Goal: Complete application form

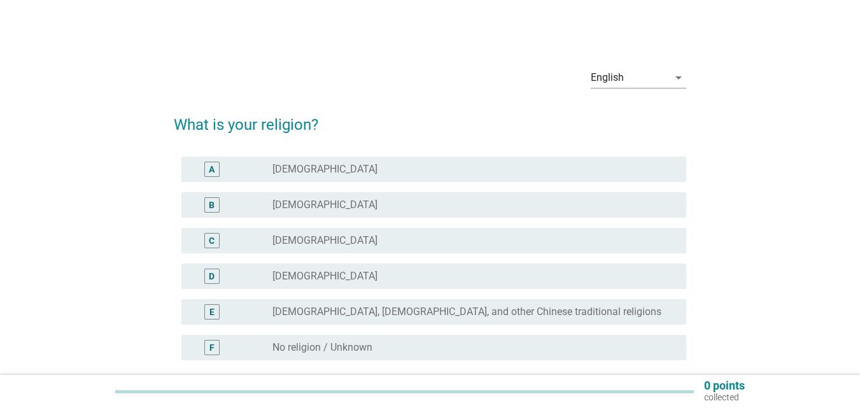
click at [320, 162] on div "radio_button_unchecked [DEMOGRAPHIC_DATA]" at bounding box center [475, 169] width 404 height 15
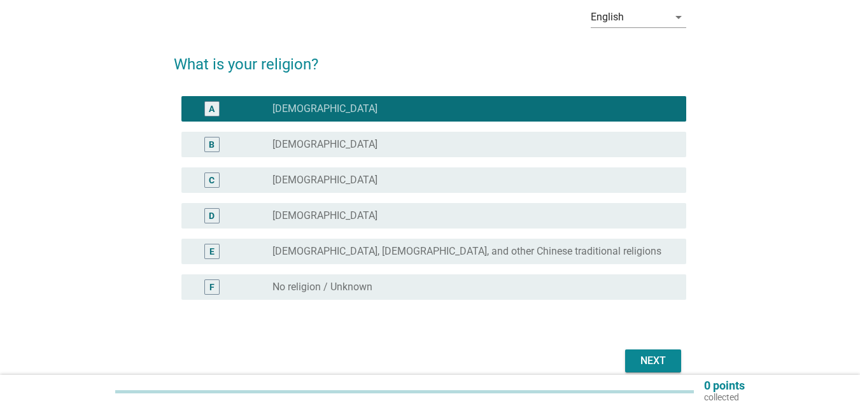
scroll to position [119, 0]
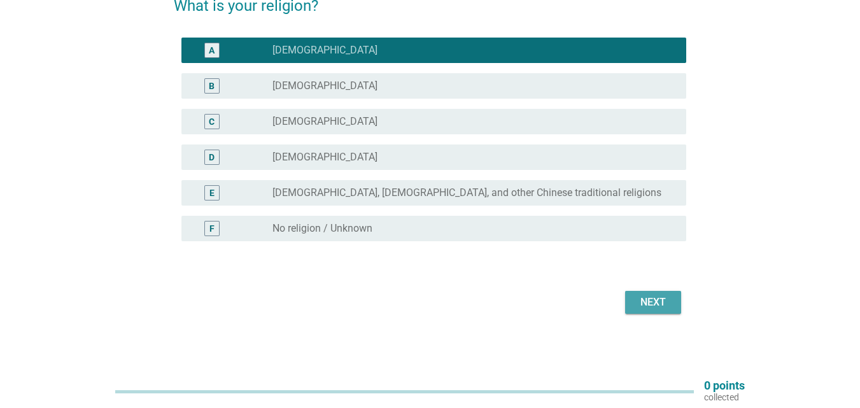
click at [643, 306] on div "Next" at bounding box center [654, 302] width 36 height 15
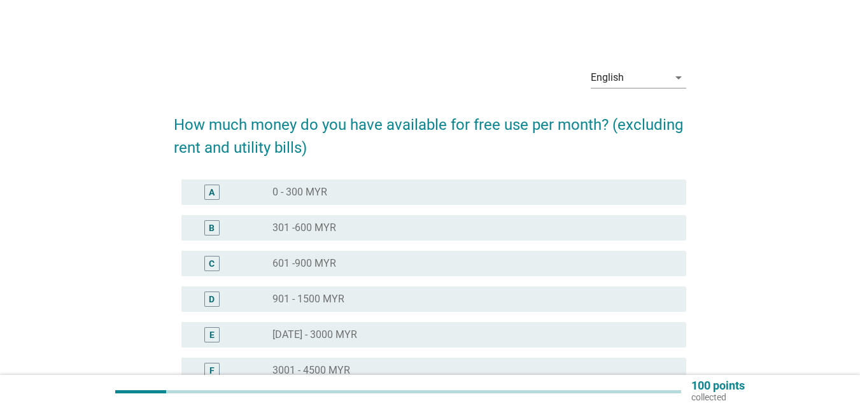
scroll to position [64, 0]
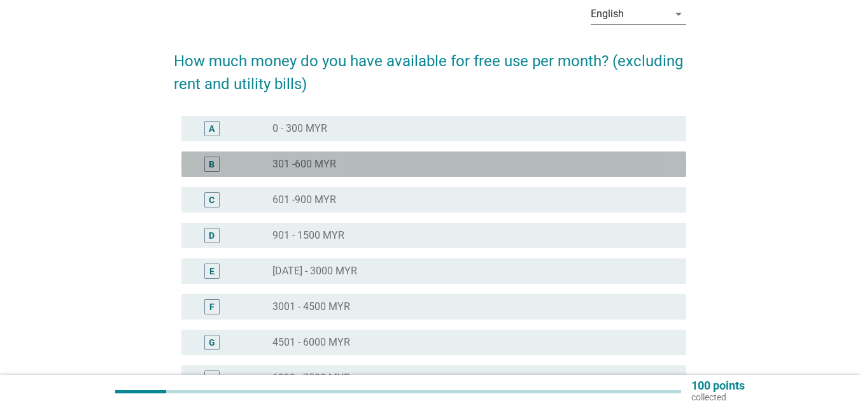
click at [355, 169] on div "radio_button_unchecked 301 -600 MYR" at bounding box center [470, 164] width 394 height 13
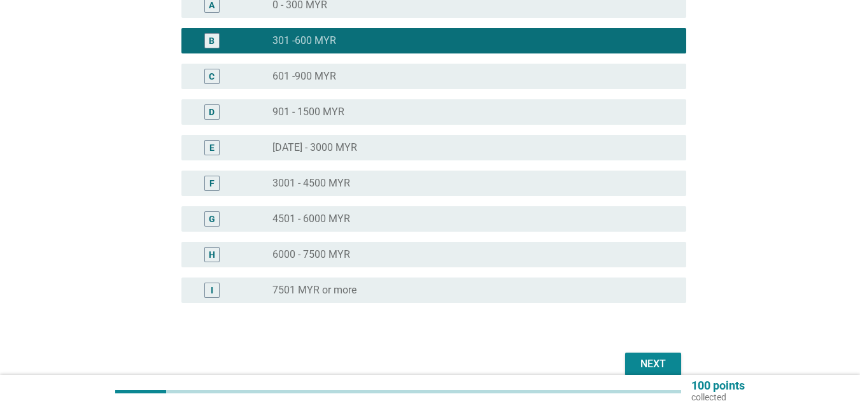
scroll to position [249, 0]
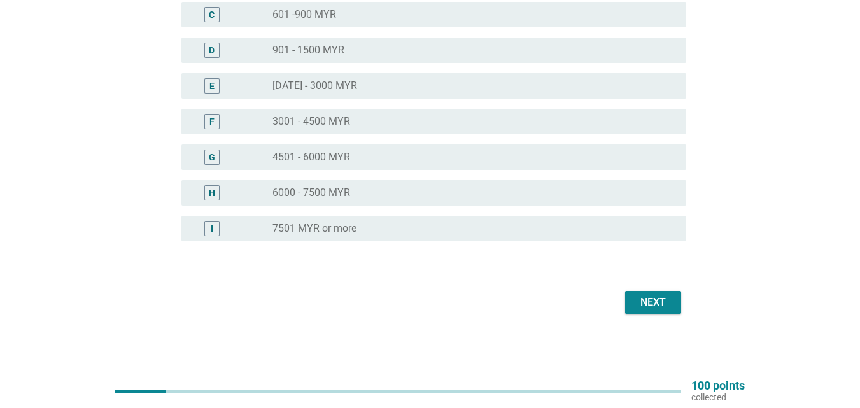
click at [646, 301] on div "Next" at bounding box center [654, 302] width 36 height 15
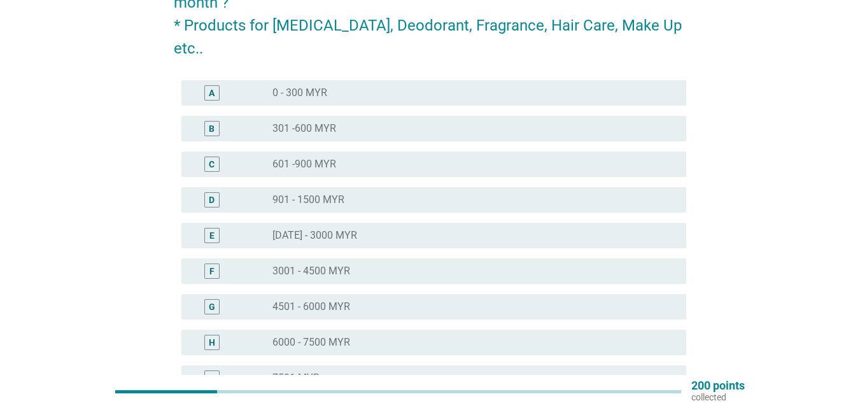
scroll to position [17, 0]
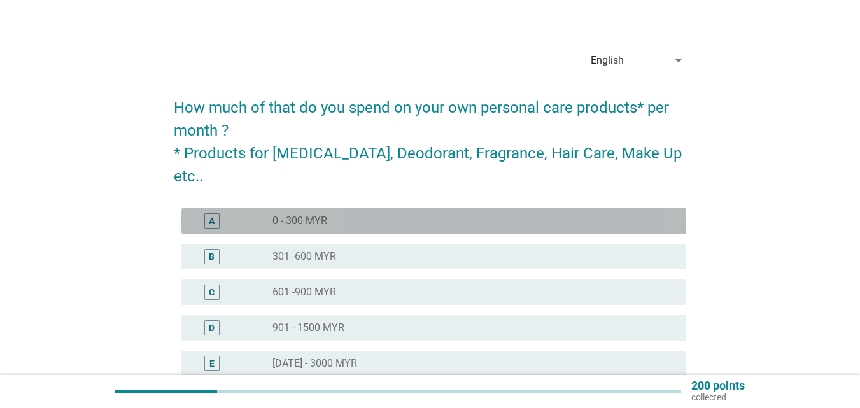
click at [324, 208] on div "A radio_button_unchecked 0 - 300 MYR" at bounding box center [434, 220] width 505 height 25
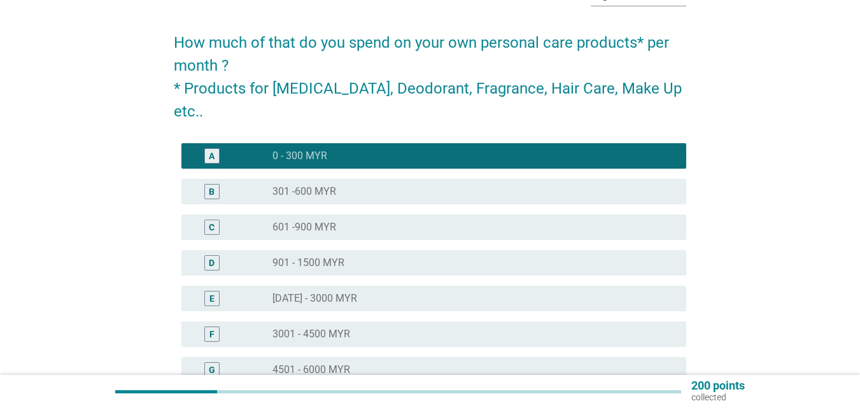
scroll to position [208, 0]
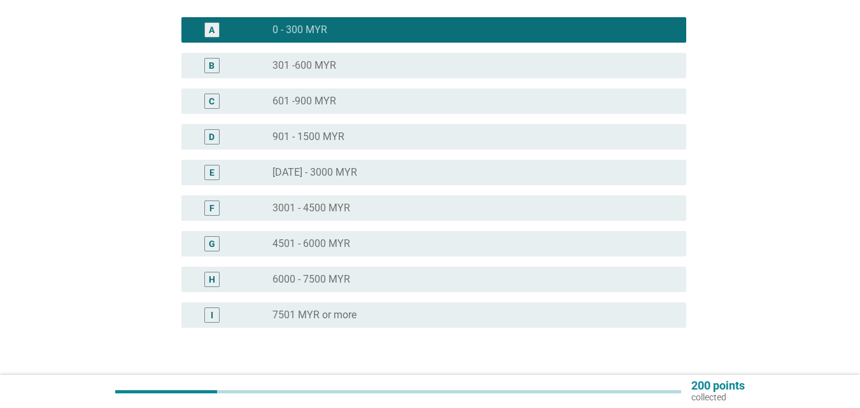
click at [664, 381] on div "Next" at bounding box center [654, 388] width 36 height 15
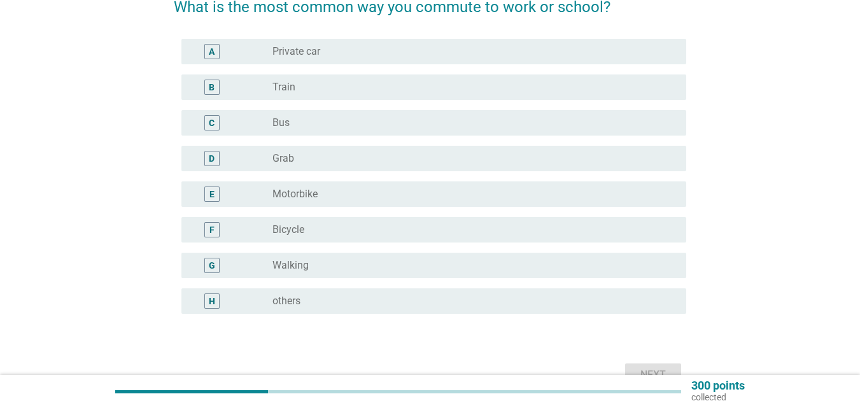
scroll to position [127, 0]
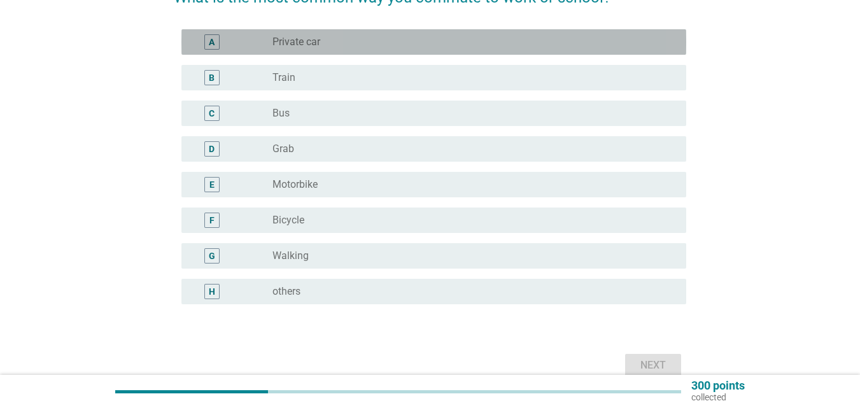
click at [370, 39] on div "radio_button_unchecked Private car" at bounding box center [470, 42] width 394 height 13
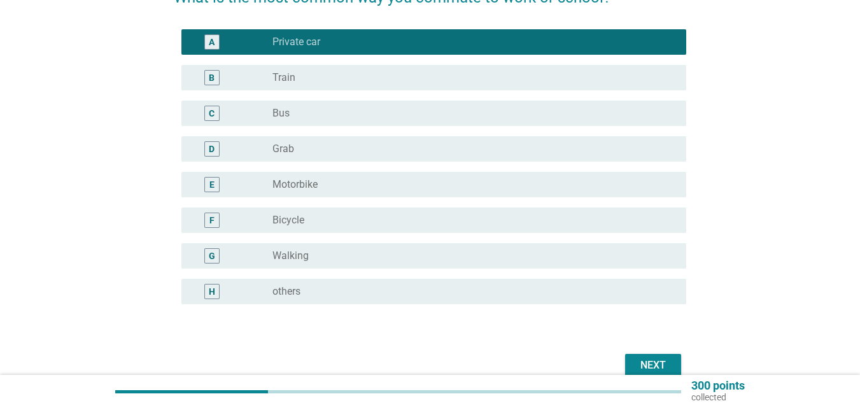
click at [643, 356] on button "Next" at bounding box center [653, 365] width 56 height 23
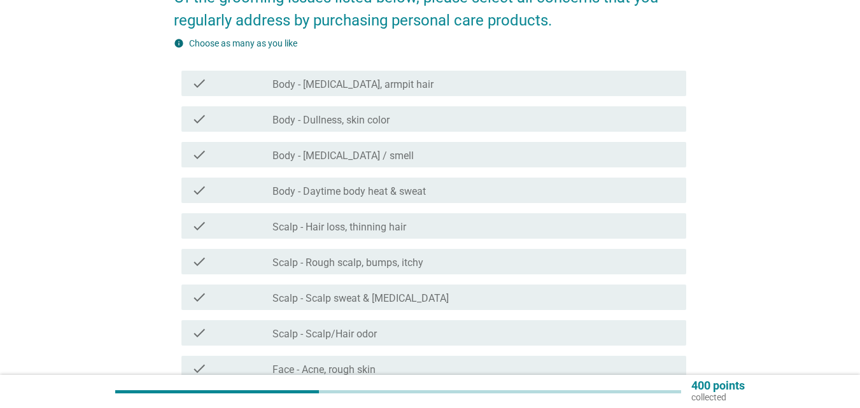
scroll to position [64, 0]
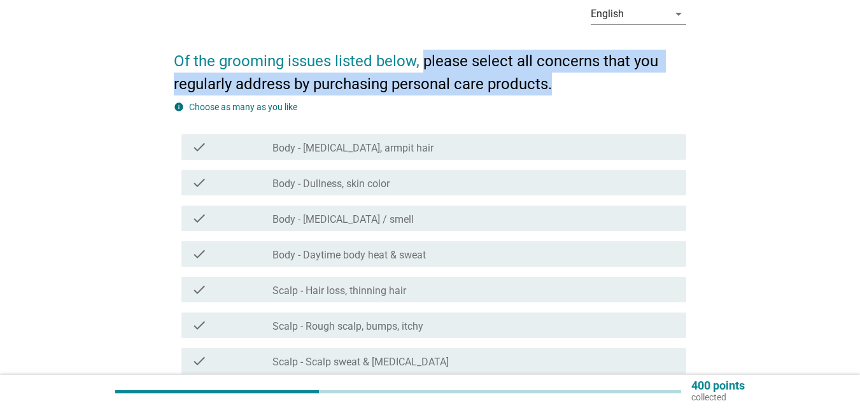
drag, startPoint x: 424, startPoint y: 64, endPoint x: 659, endPoint y: 80, distance: 235.5
click at [659, 80] on h2 "Of the grooming issues listed below, please select all concerns that you regula…" at bounding box center [430, 66] width 513 height 59
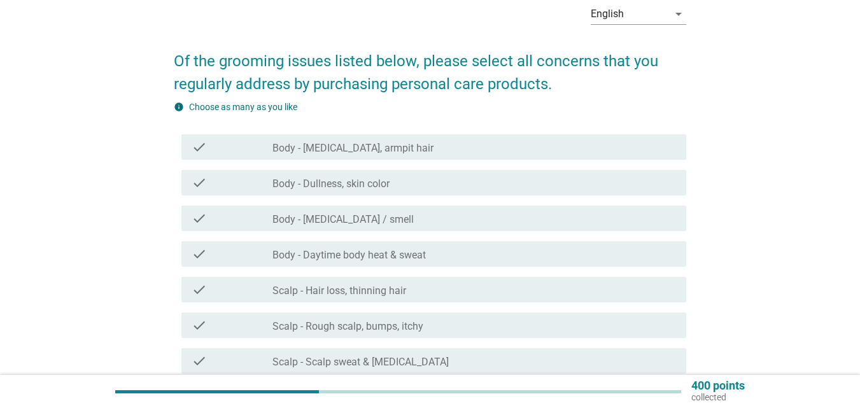
click at [537, 97] on form "Of the grooming issues listed below, please select all concerns that you regula…" at bounding box center [430, 325] width 513 height 576
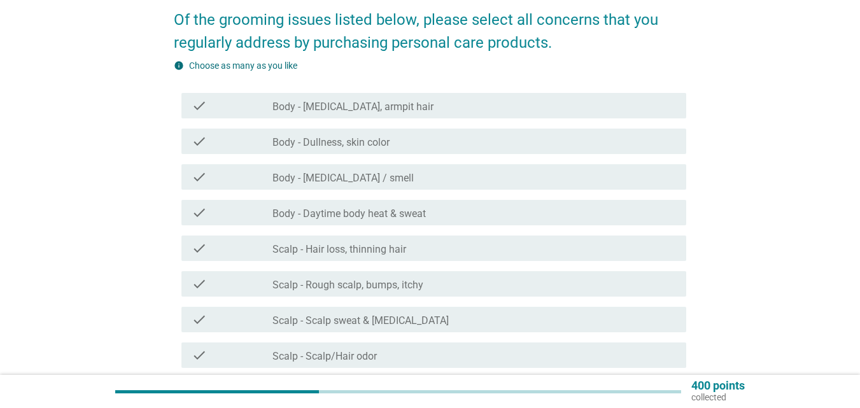
scroll to position [127, 0]
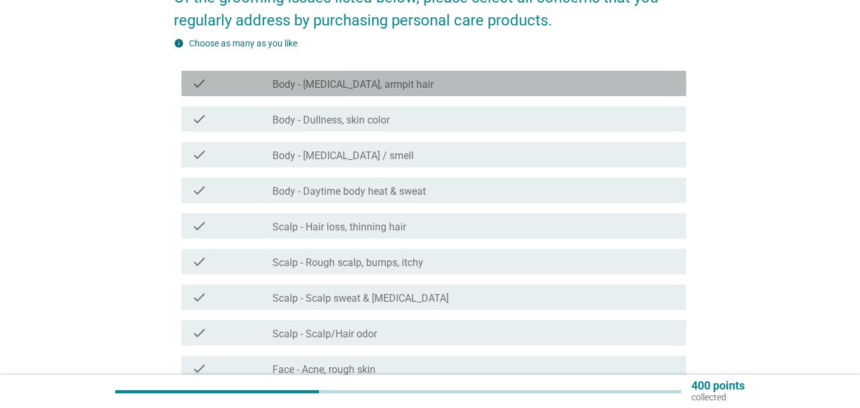
click at [379, 90] on label "Body - [MEDICAL_DATA], armpit hair" at bounding box center [353, 84] width 161 height 13
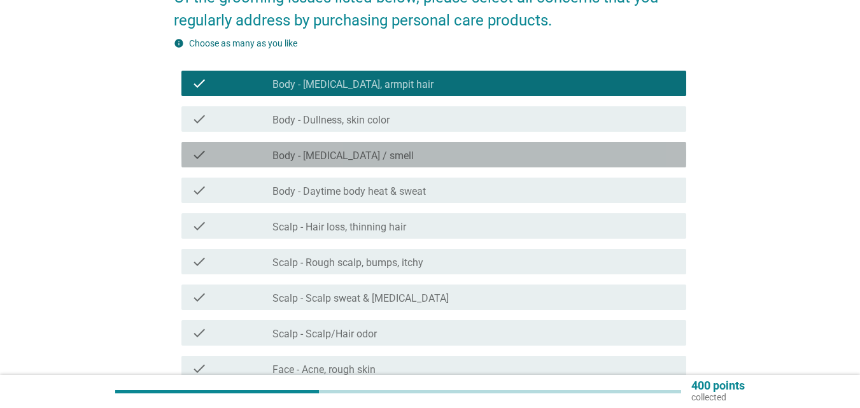
click at [375, 146] on div "check check_box_outline_blank Body - [MEDICAL_DATA] / smell" at bounding box center [434, 154] width 505 height 25
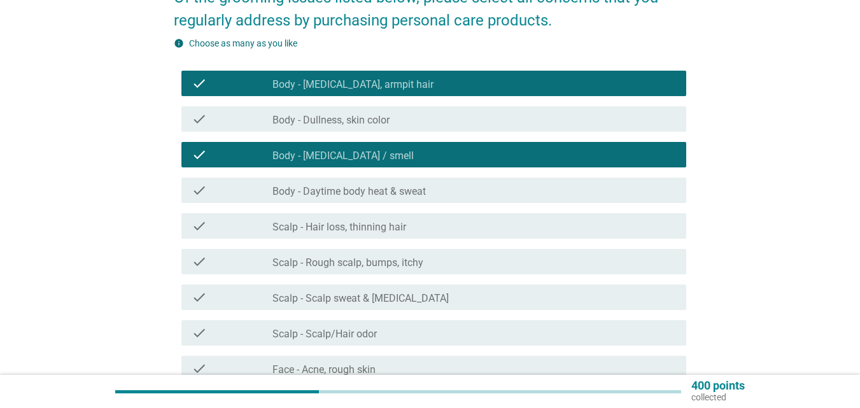
click at [373, 183] on div "check_box_outline_blank Body - Daytime body heat & sweat" at bounding box center [475, 190] width 404 height 15
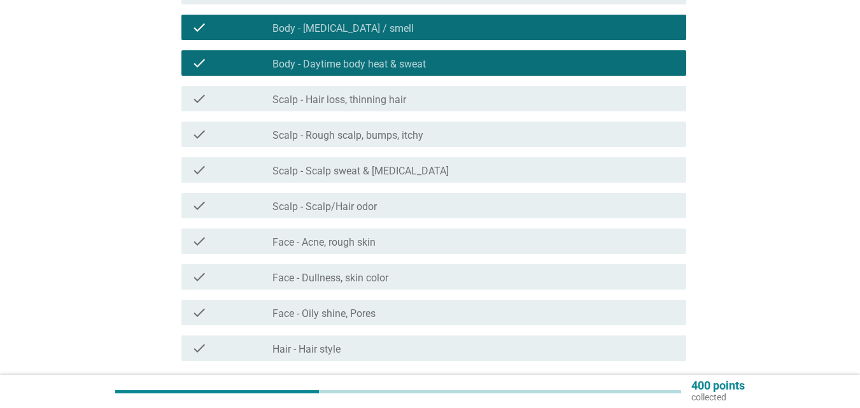
scroll to position [318, 0]
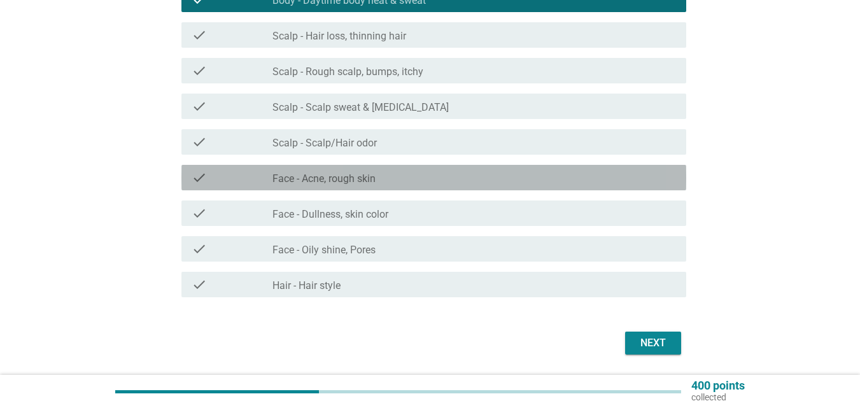
click at [374, 185] on div "check check_box_outline_blank Face - Acne, rough skin" at bounding box center [434, 177] width 505 height 25
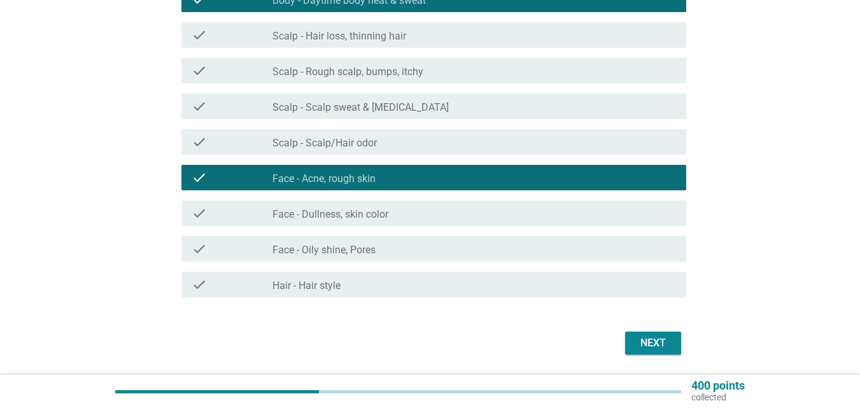
click at [374, 260] on div "check check_box_outline_blank Face - Oily shine, Pores" at bounding box center [434, 248] width 505 height 25
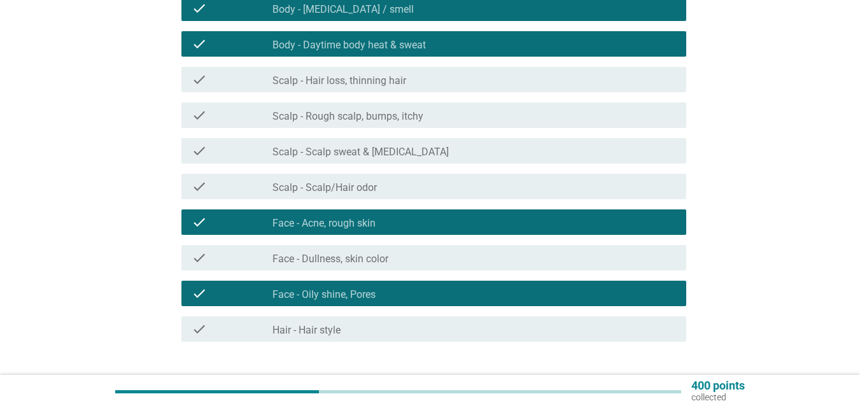
scroll to position [255, 0]
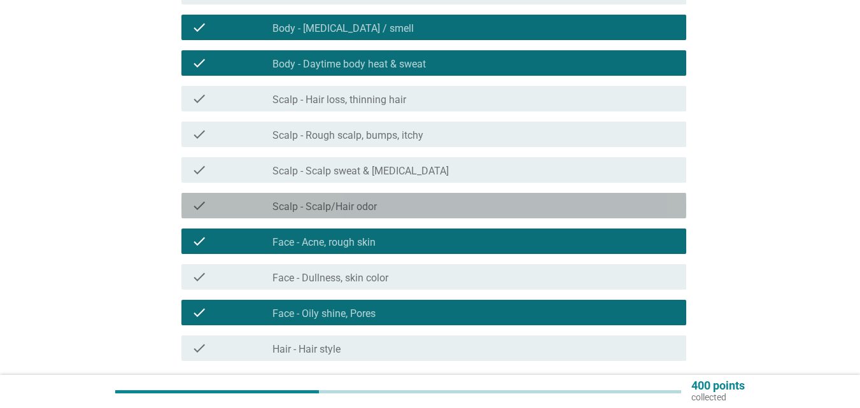
click at [325, 202] on label "Scalp - Scalp/Hair odor" at bounding box center [325, 207] width 104 height 13
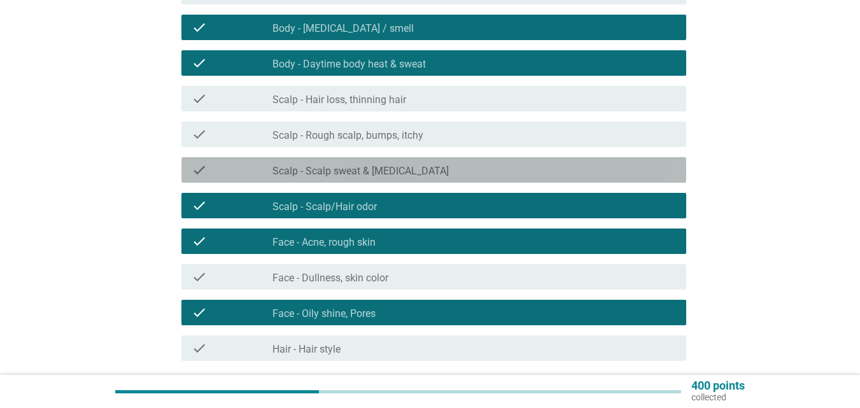
click at [331, 168] on label "Scalp - Scalp sweat & [MEDICAL_DATA]" at bounding box center [361, 171] width 176 height 13
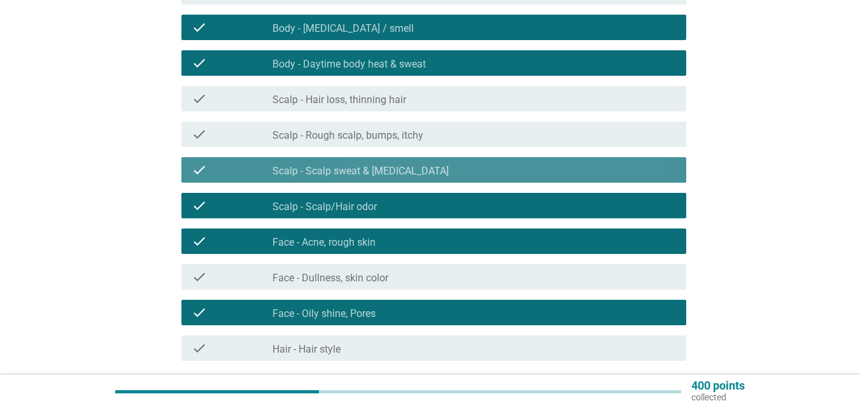
click at [331, 168] on label "Scalp - Scalp sweat & [MEDICAL_DATA]" at bounding box center [361, 171] width 176 height 13
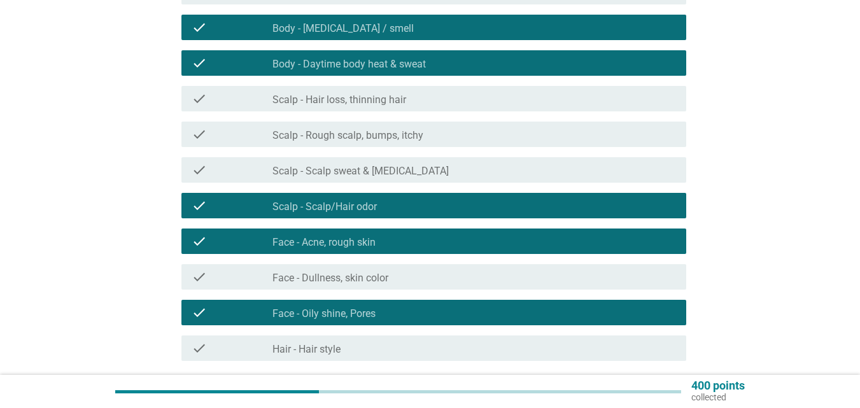
click at [346, 141] on label "Scalp - Rough scalp, bumps, itchy" at bounding box center [348, 135] width 151 height 13
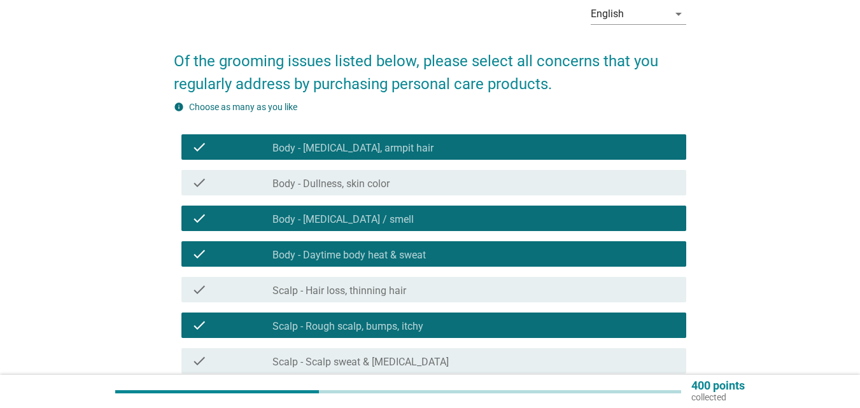
scroll to position [359, 0]
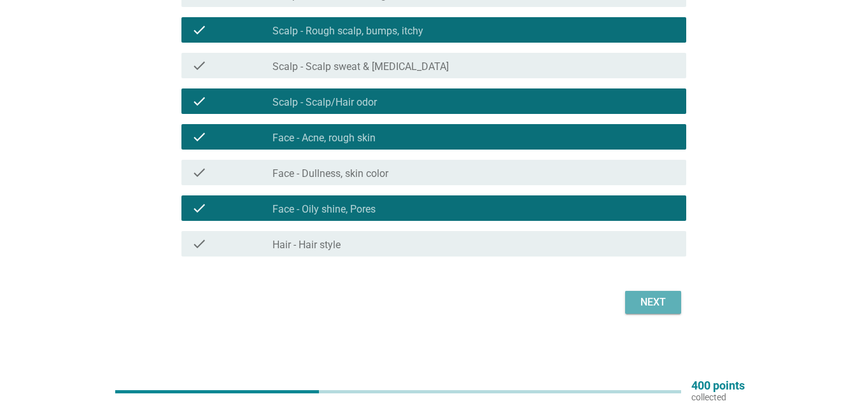
drag, startPoint x: 676, startPoint y: 303, endPoint x: 610, endPoint y: 281, distance: 69.7
click at [675, 303] on button "Next" at bounding box center [653, 302] width 56 height 23
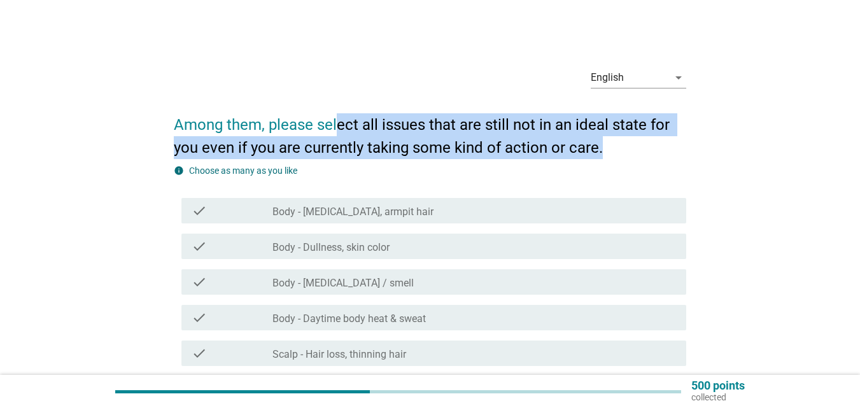
drag, startPoint x: 336, startPoint y: 123, endPoint x: 627, endPoint y: 153, distance: 292.7
click at [627, 153] on h2 "Among them, please select all issues that are still not in an ideal state for y…" at bounding box center [430, 130] width 513 height 59
click at [667, 155] on h2 "Among them, please select all issues that are still not in an ideal state for y…" at bounding box center [430, 130] width 513 height 59
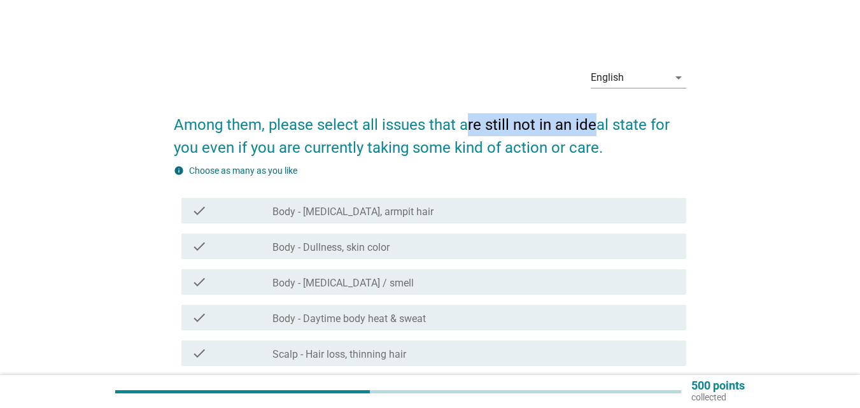
drag, startPoint x: 469, startPoint y: 124, endPoint x: 593, endPoint y: 129, distance: 124.3
click at [593, 129] on h2 "Among them, please select all issues that are still not in an ideal state for y…" at bounding box center [430, 130] width 513 height 59
click at [303, 123] on h2 "Among them, please select all issues that are still not in an ideal state for y…" at bounding box center [430, 130] width 513 height 59
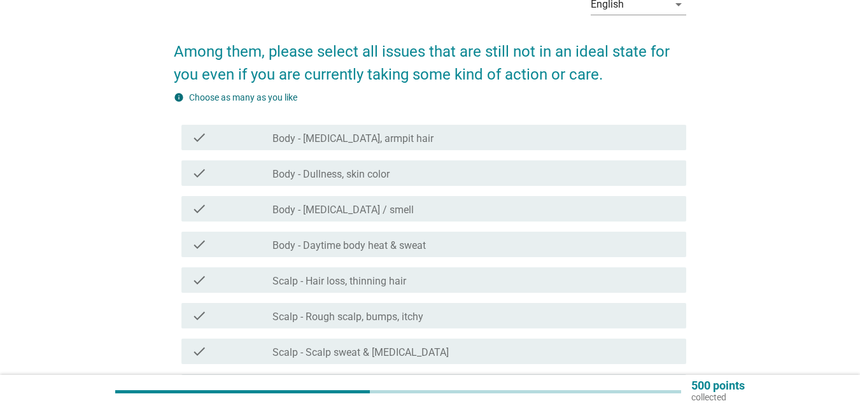
scroll to position [104, 0]
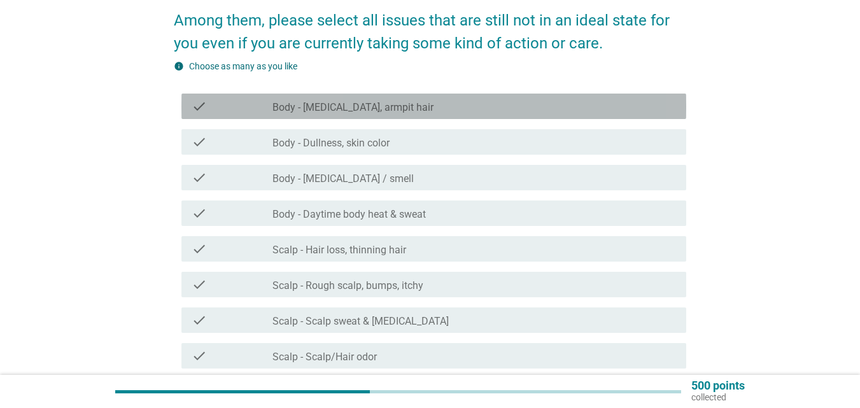
click at [451, 115] on div "check check_box_outline_blank Body - [MEDICAL_DATA], armpit hair" at bounding box center [434, 106] width 505 height 25
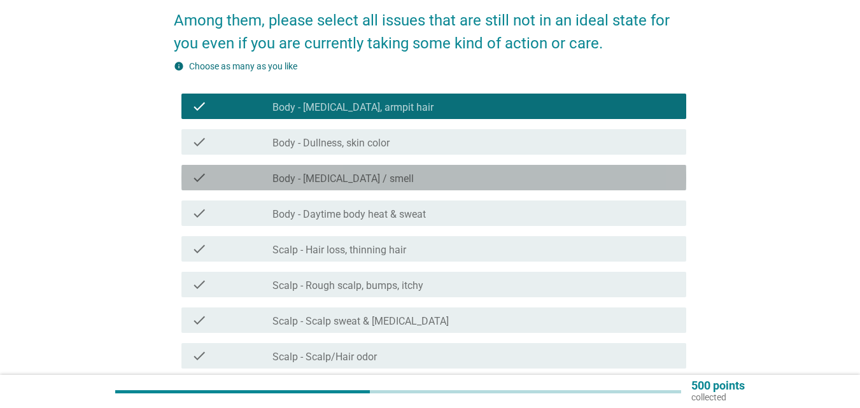
click at [431, 171] on div "check_box_outline_blank Body - [MEDICAL_DATA] / smell" at bounding box center [475, 177] width 404 height 15
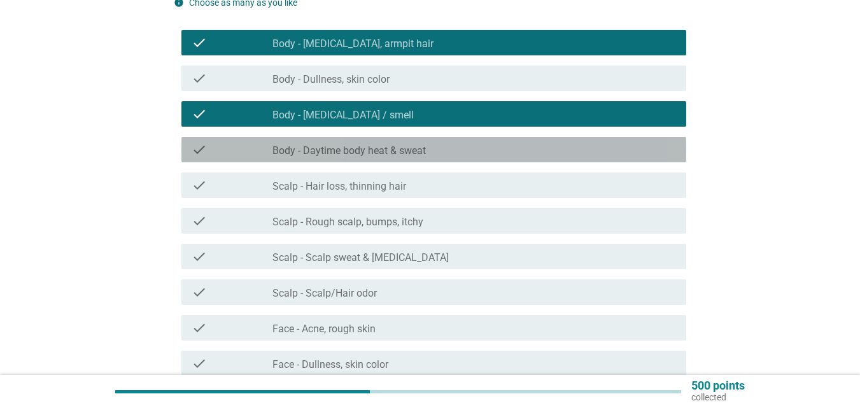
click at [425, 156] on label "Body - Daytime body heat & sweat" at bounding box center [349, 151] width 153 height 13
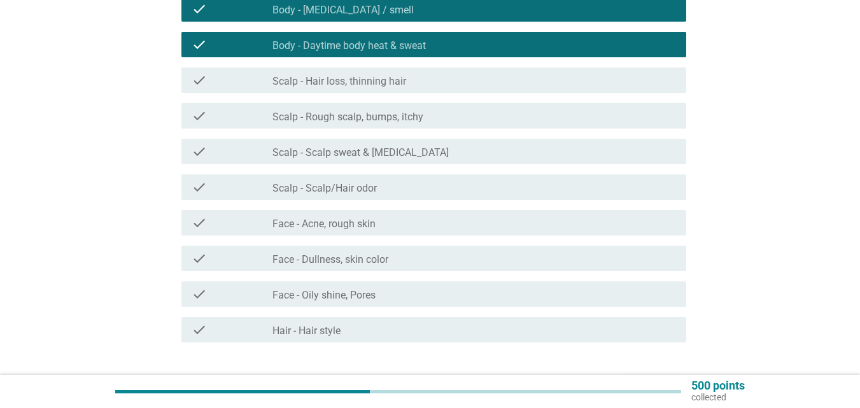
scroll to position [296, 0]
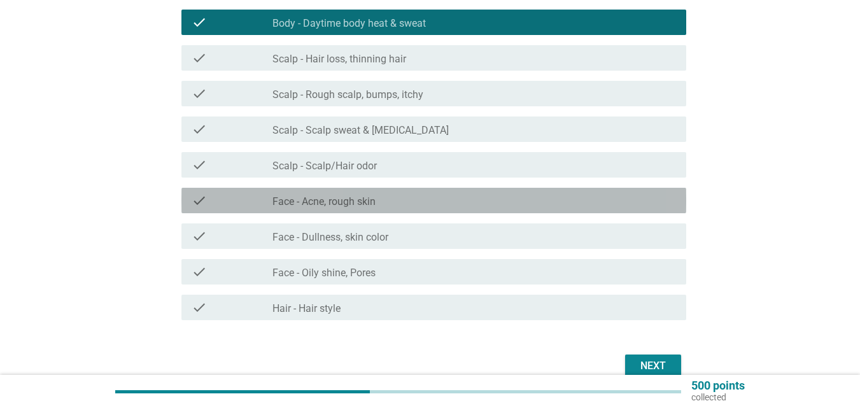
click at [418, 194] on div "check_box_outline_blank Face - Acne, rough skin" at bounding box center [475, 200] width 404 height 15
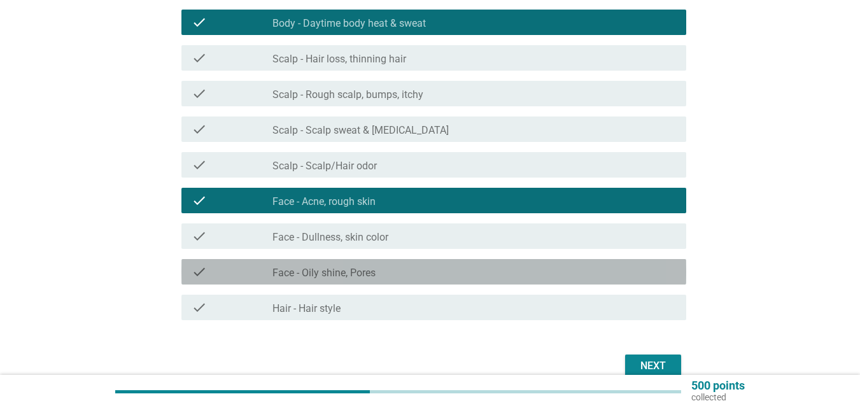
drag, startPoint x: 427, startPoint y: 271, endPoint x: 506, endPoint y: 303, distance: 85.2
click at [429, 271] on div "check_box_outline_blank Face - Oily shine, Pores" at bounding box center [475, 271] width 404 height 15
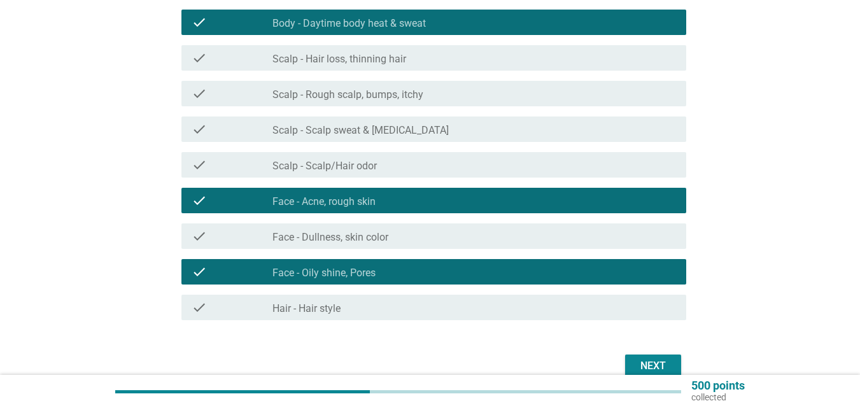
click at [660, 369] on div "Next" at bounding box center [654, 366] width 36 height 15
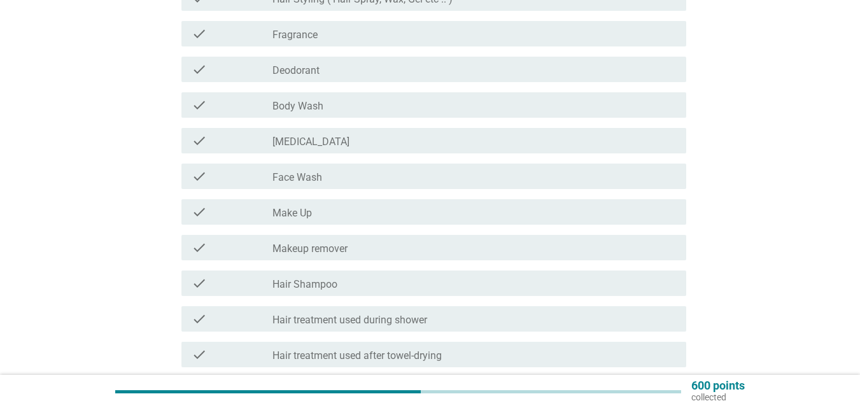
scroll to position [191, 0]
click at [338, 72] on div "check_box_outline_blank Deodorant" at bounding box center [475, 68] width 404 height 15
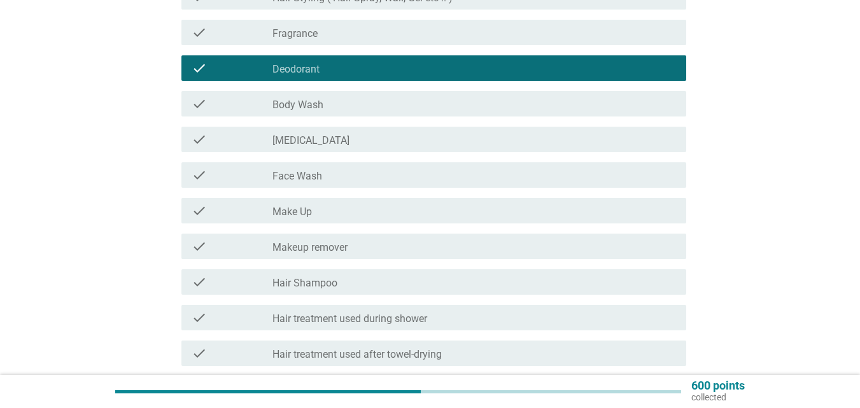
click at [325, 98] on div "check_box_outline_blank Body Wash" at bounding box center [475, 103] width 404 height 15
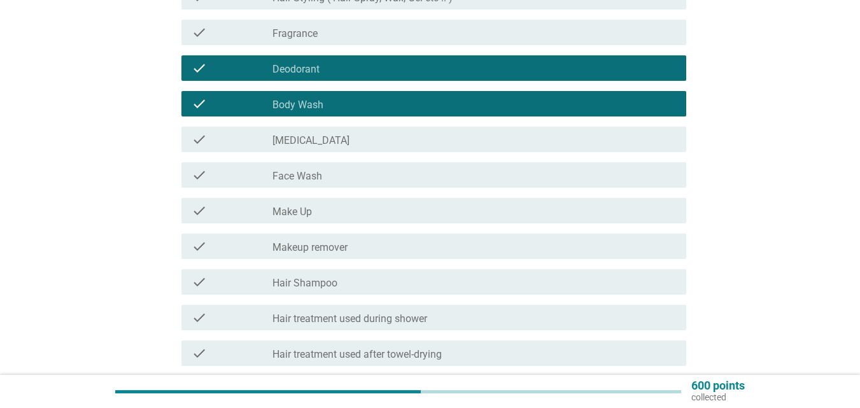
click at [325, 135] on div "check_box_outline_blank [MEDICAL_DATA]" at bounding box center [475, 139] width 404 height 15
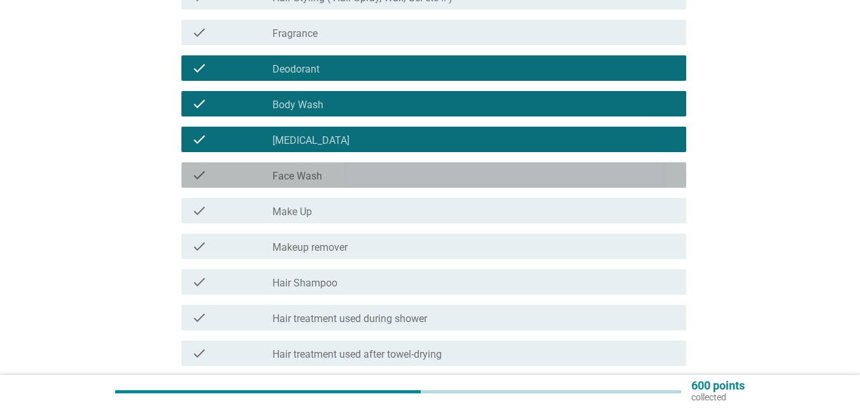
click at [325, 177] on div "check_box_outline_blank Face Wash" at bounding box center [475, 175] width 404 height 15
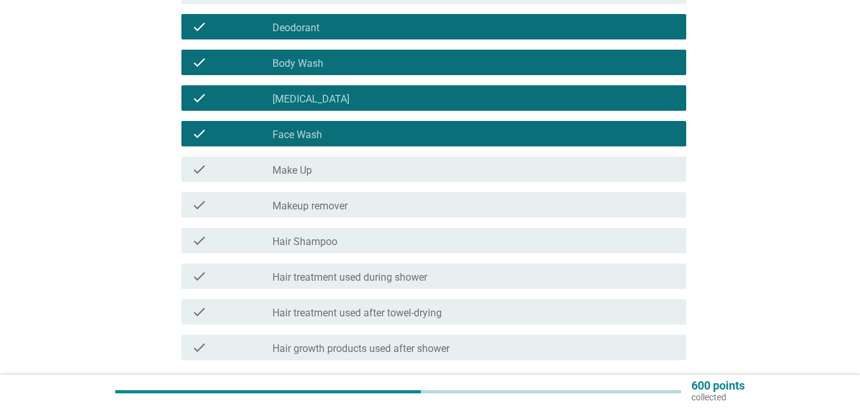
scroll to position [255, 0]
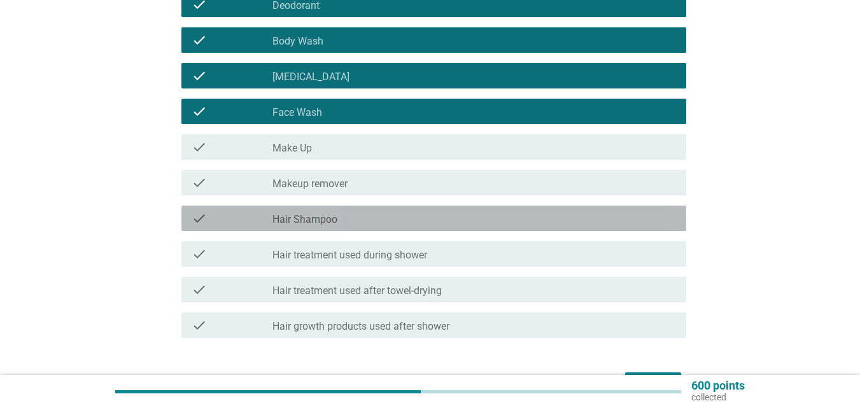
click at [335, 220] on label "Hair Shampoo" at bounding box center [305, 219] width 65 height 13
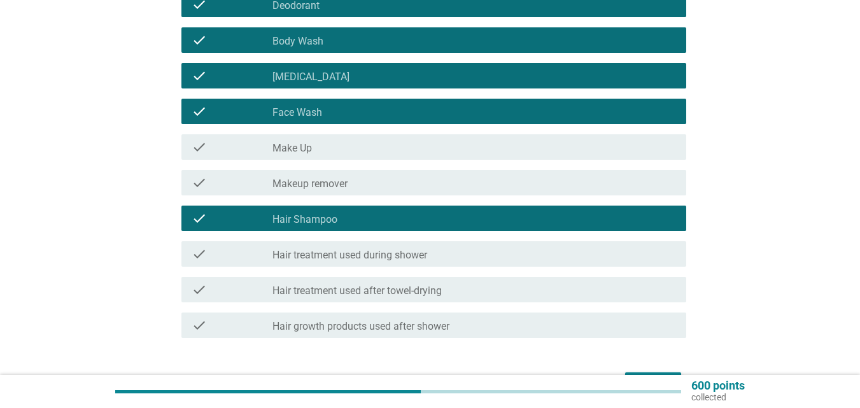
click at [334, 181] on label "Makeup remover" at bounding box center [310, 184] width 75 height 13
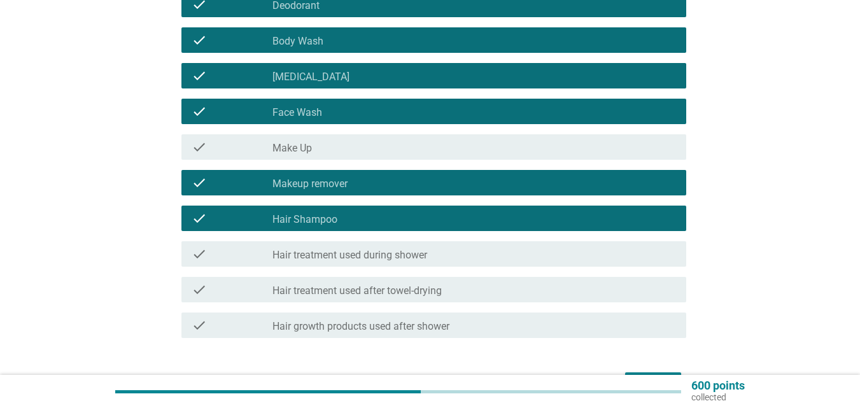
click at [357, 145] on div "check_box_outline_blank Make Up" at bounding box center [475, 146] width 404 height 15
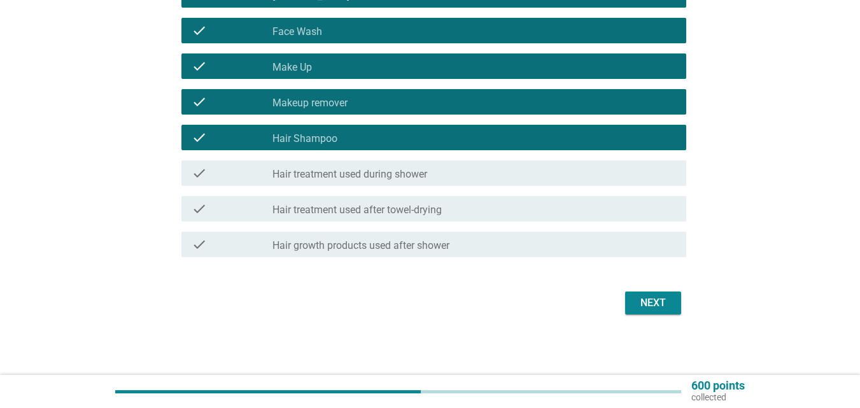
scroll to position [336, 0]
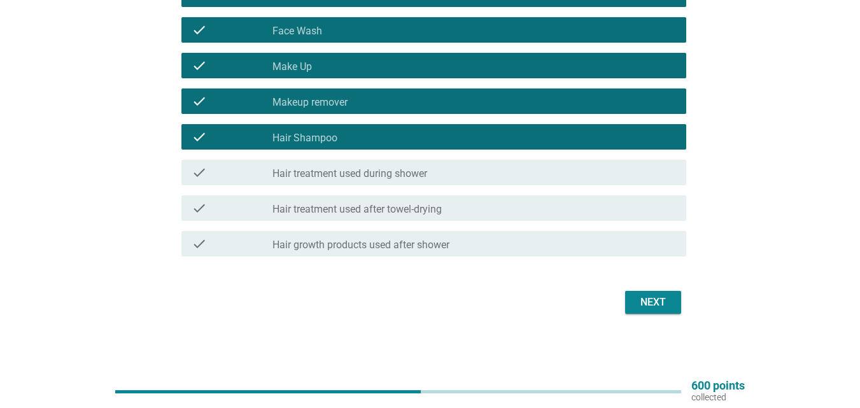
click at [334, 65] on div "check_box_outline_blank Make Up" at bounding box center [475, 65] width 404 height 15
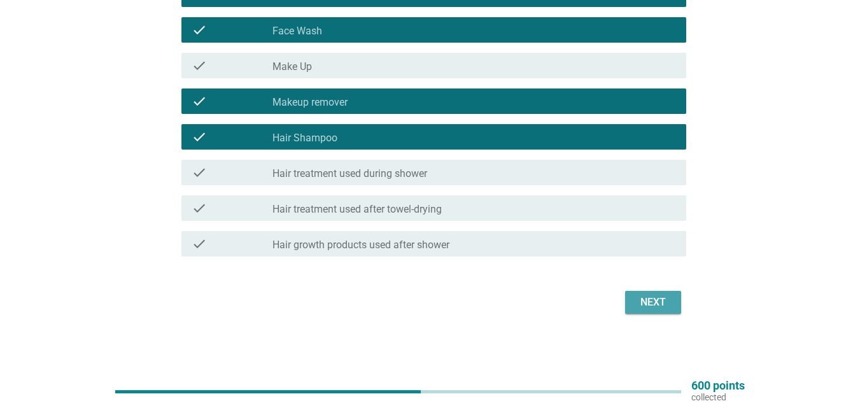
click at [654, 311] on button "Next" at bounding box center [653, 302] width 56 height 23
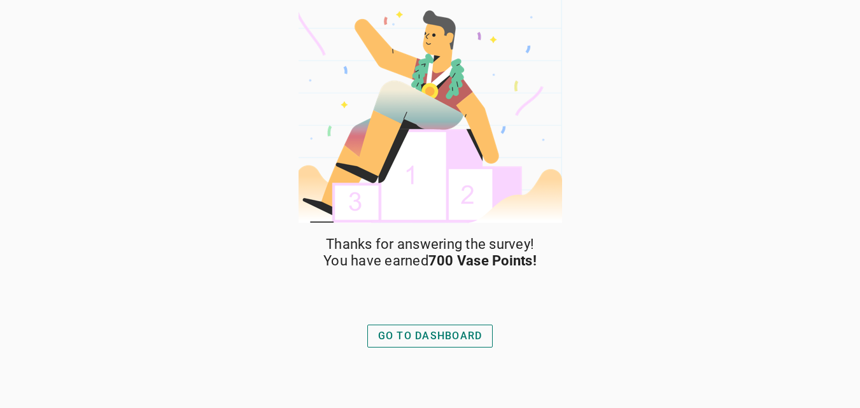
click at [477, 329] on div "GO TO DASHBOARD" at bounding box center [430, 336] width 104 height 15
